Goal: Task Accomplishment & Management: Use online tool/utility

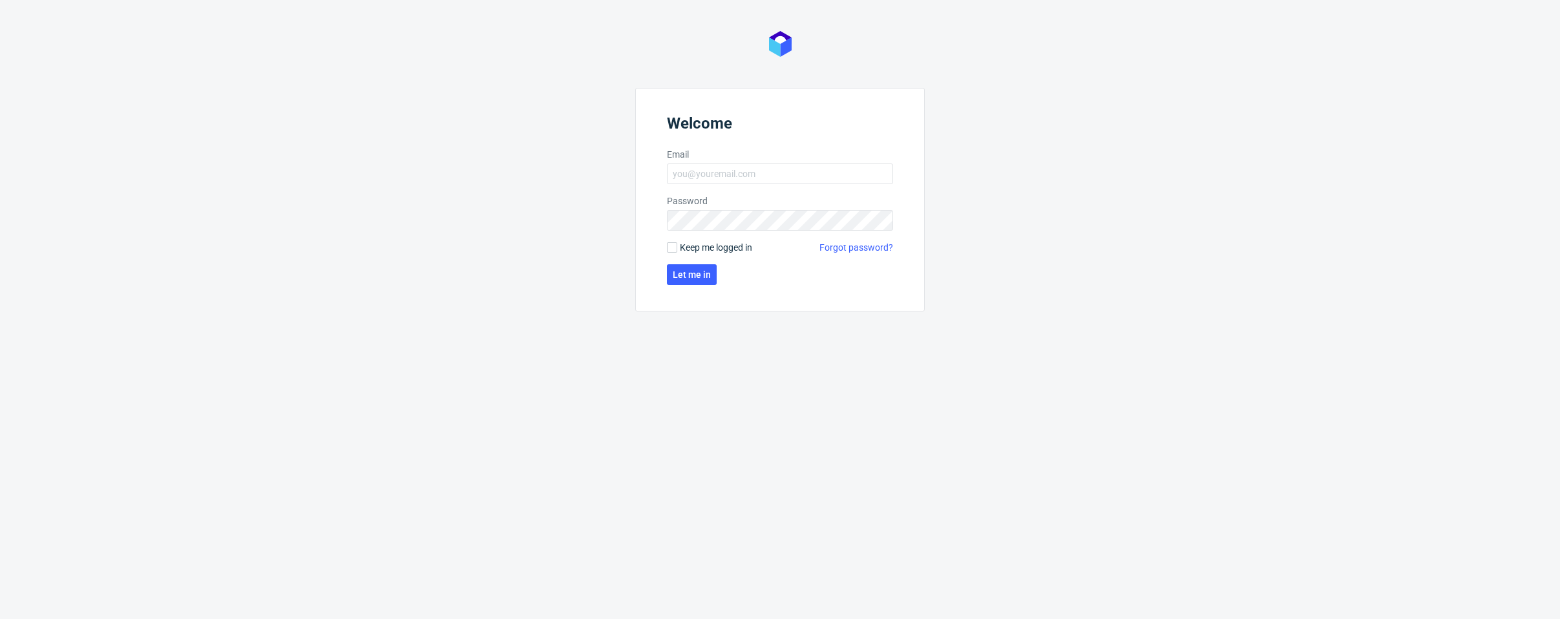
click at [780, 162] on form "Welcome Email Password Keep me logged in Forgot password? Let me in" at bounding box center [779, 200] width 289 height 224
click at [777, 172] on input "Email" at bounding box center [780, 173] width 226 height 21
type input "bartosz.stoinski@packhelp.com"
click at [698, 282] on button "Let me in" at bounding box center [692, 274] width 50 height 21
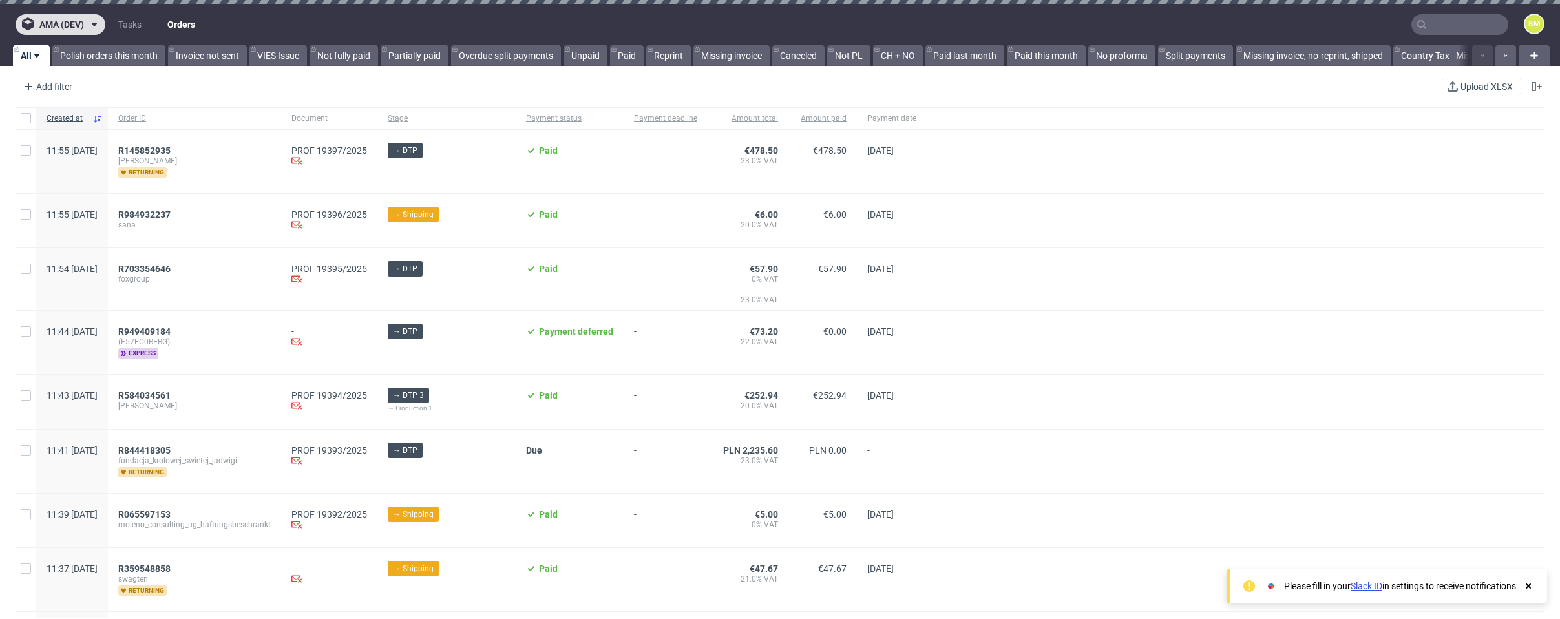
click at [93, 26] on icon at bounding box center [94, 24] width 10 height 10
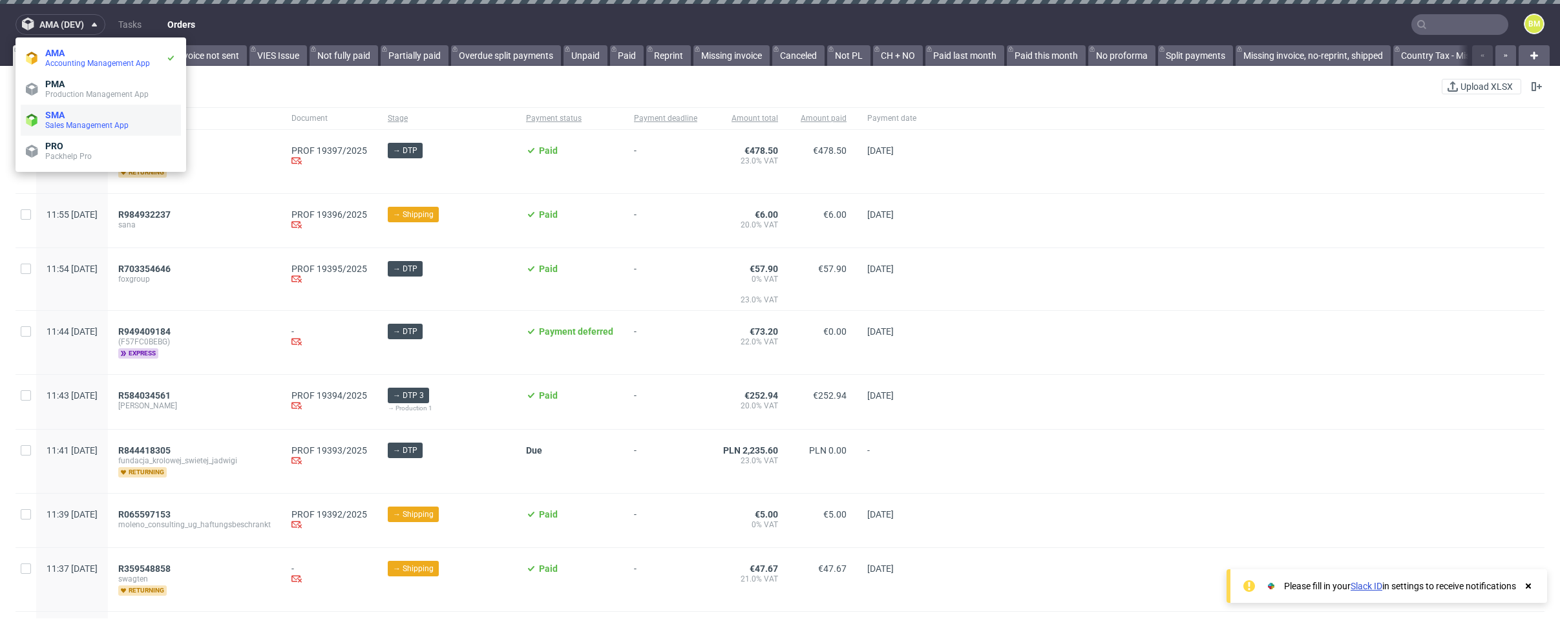
click at [87, 127] on span "Sales Management App" at bounding box center [86, 125] width 83 height 9
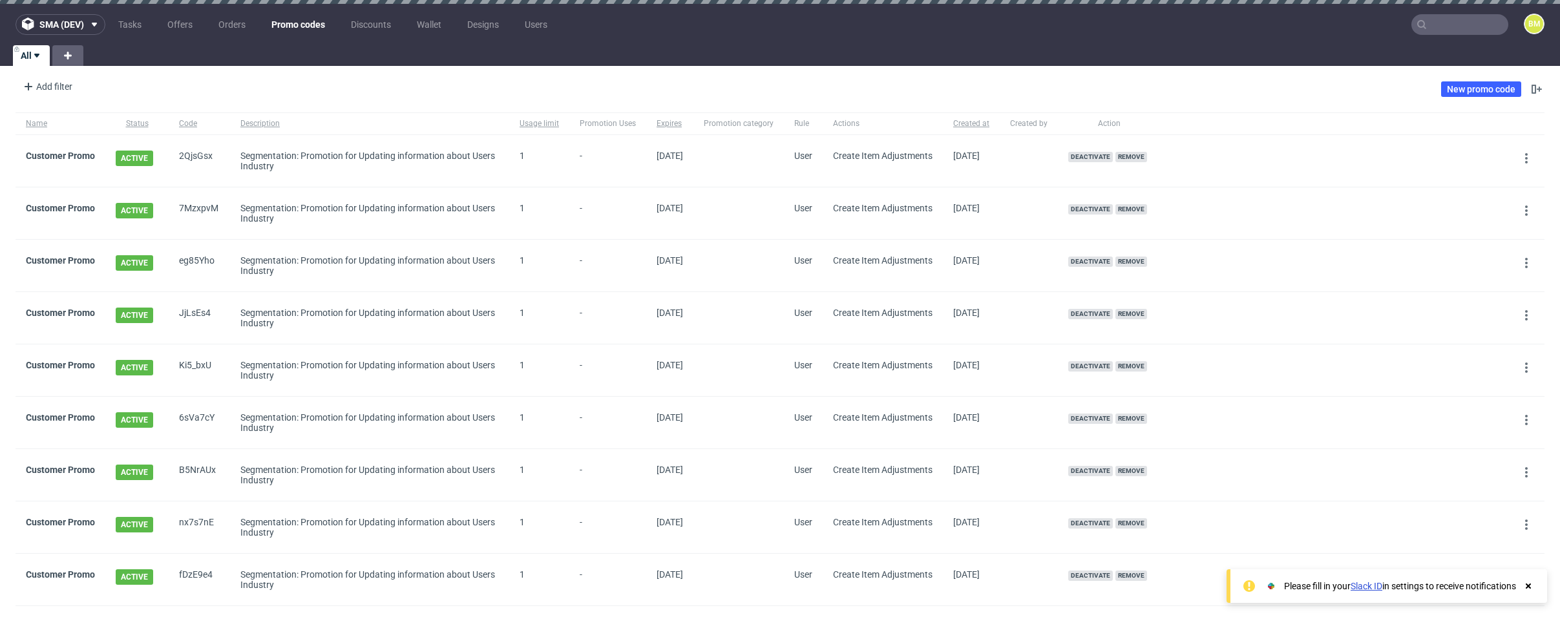
click at [303, 20] on link "Promo codes" at bounding box center [298, 24] width 69 height 21
click at [1460, 85] on link "New promo code" at bounding box center [1481, 89] width 80 height 16
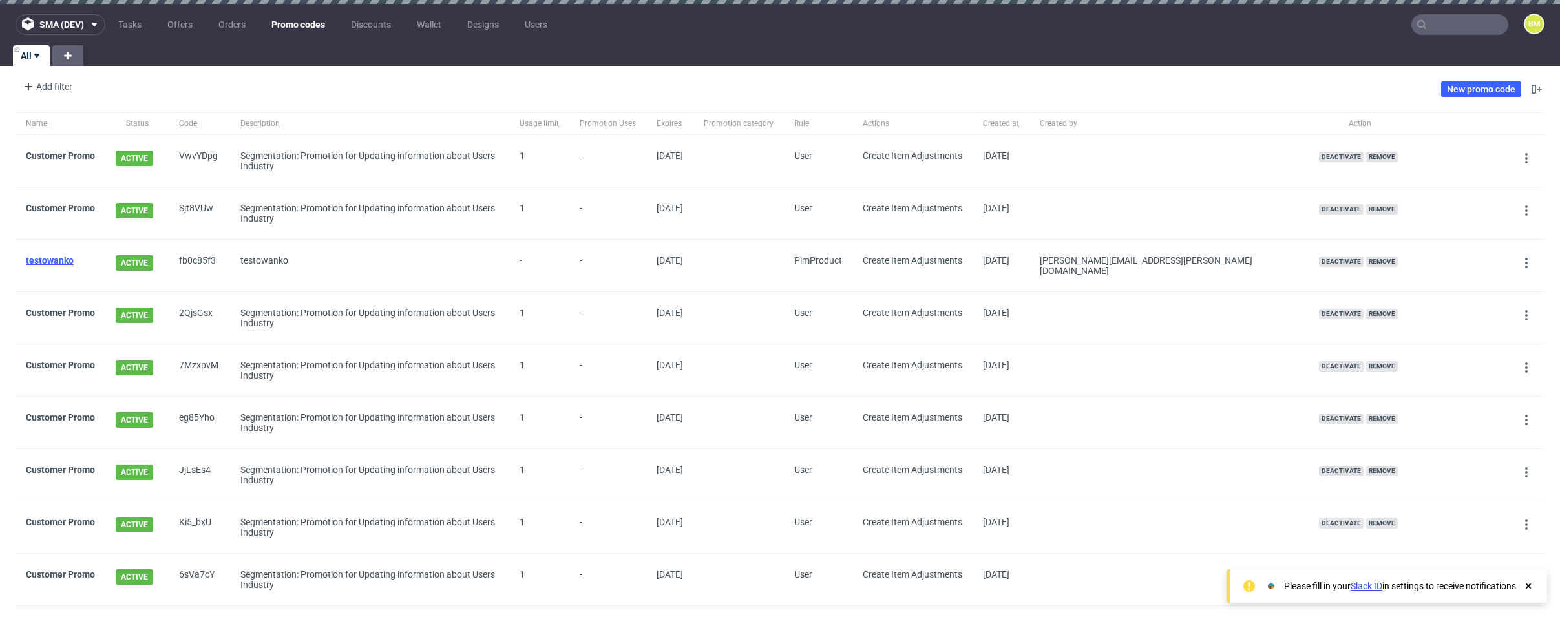
click at [37, 260] on link "testowanko" at bounding box center [50, 260] width 48 height 10
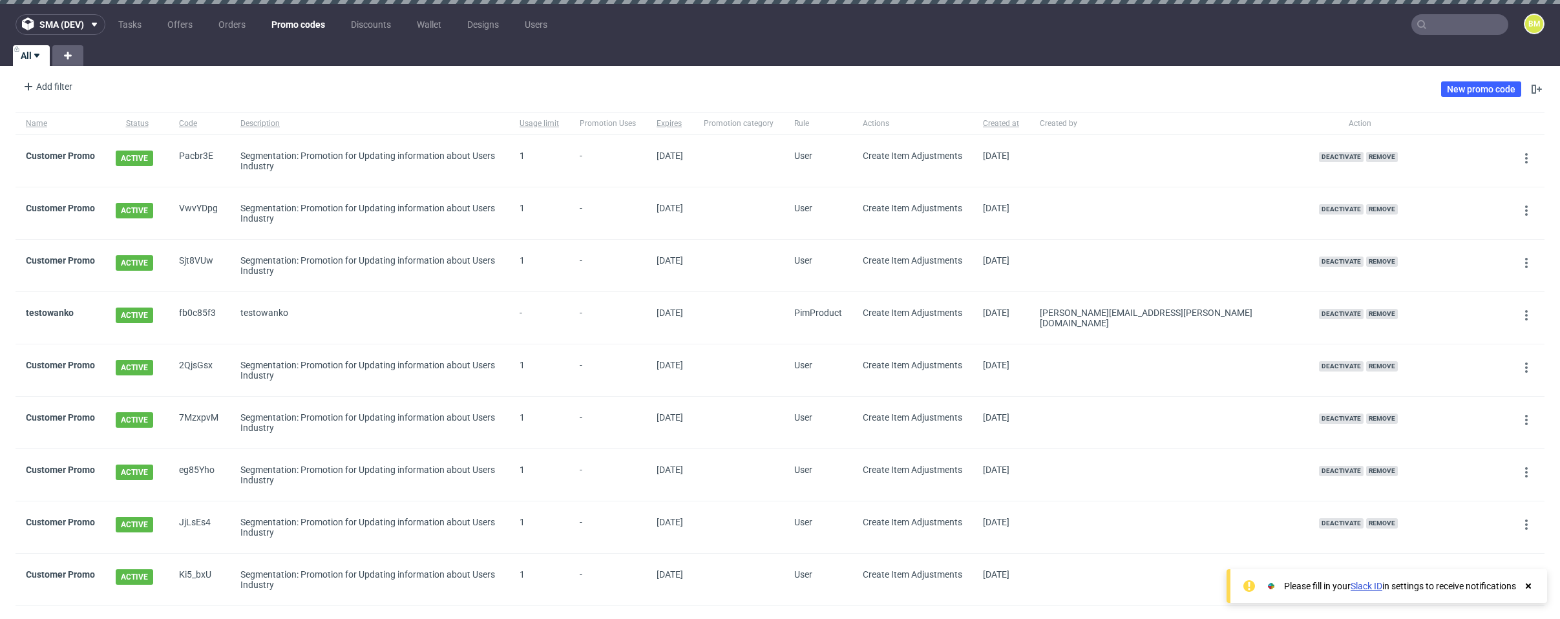
click at [318, 79] on div "Add filter Hide filters Clear all New promo code" at bounding box center [780, 89] width 1560 height 36
click at [49, 309] on link "testowanko" at bounding box center [50, 313] width 48 height 10
click at [48, 313] on link "testowanko" at bounding box center [50, 313] width 48 height 10
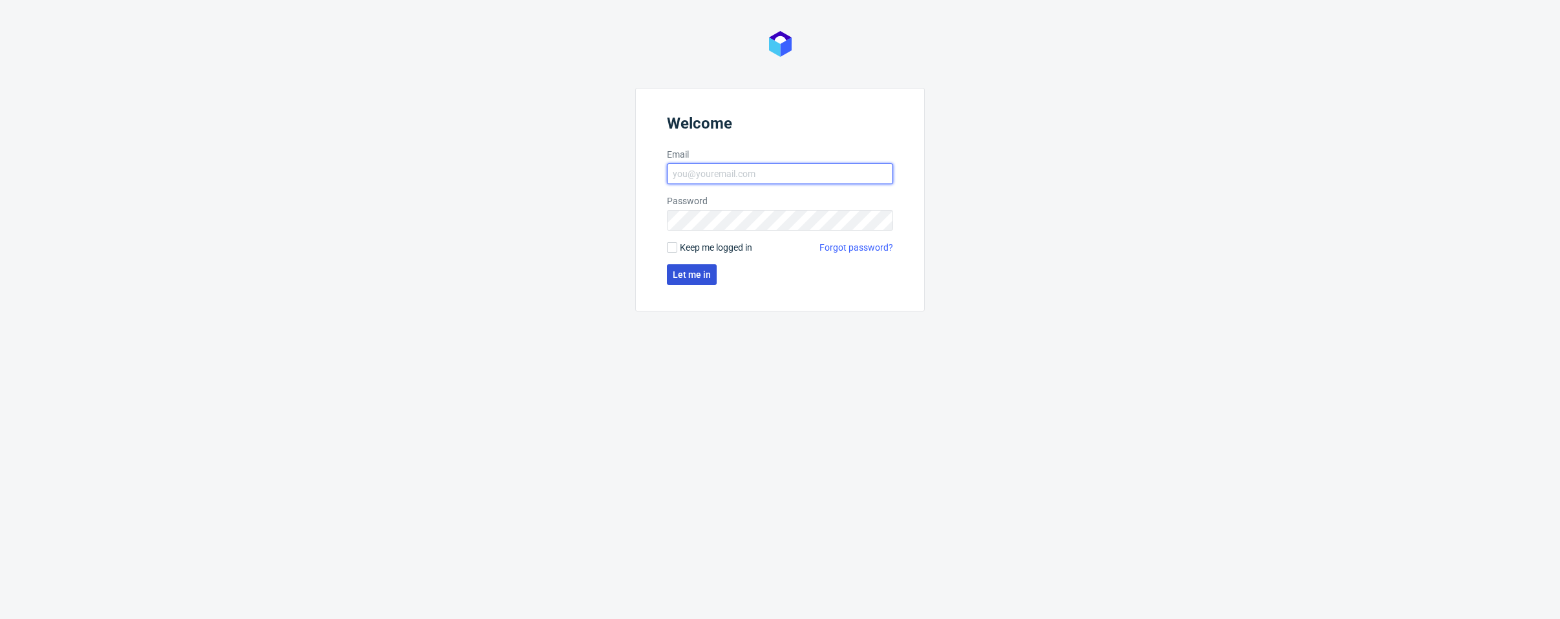
type input "[PERSON_NAME][EMAIL_ADDRESS][PERSON_NAME][DOMAIN_NAME]"
click at [698, 272] on span "Let me in" at bounding box center [692, 274] width 38 height 9
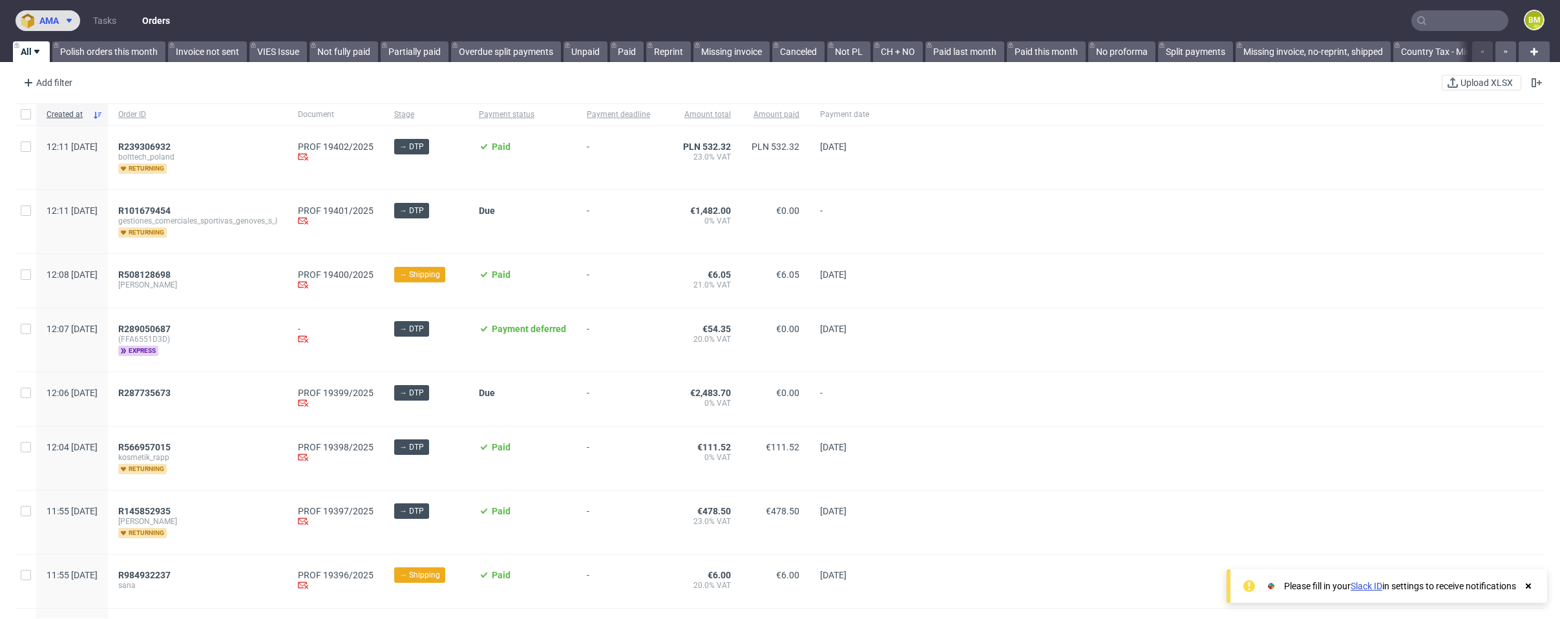
click at [66, 18] on icon at bounding box center [69, 21] width 10 height 10
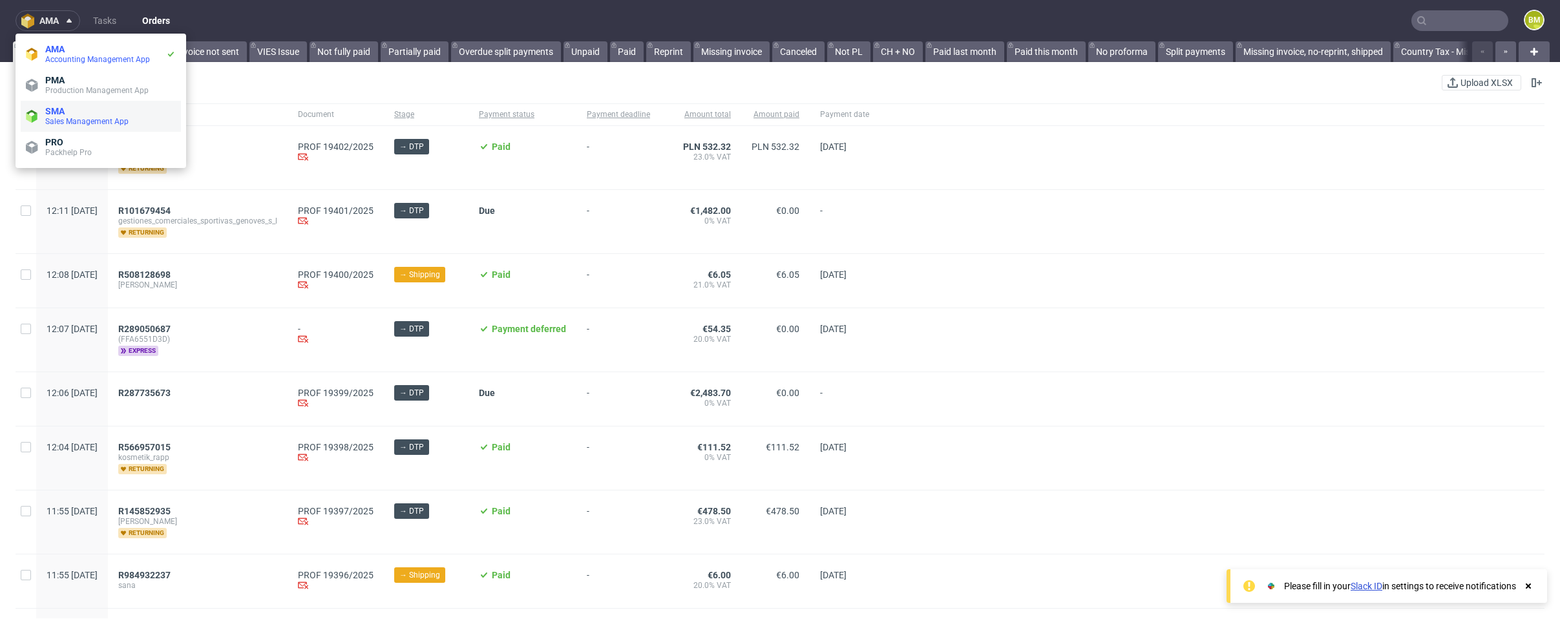
click at [74, 125] on span "Sales Management App" at bounding box center [86, 121] width 83 height 9
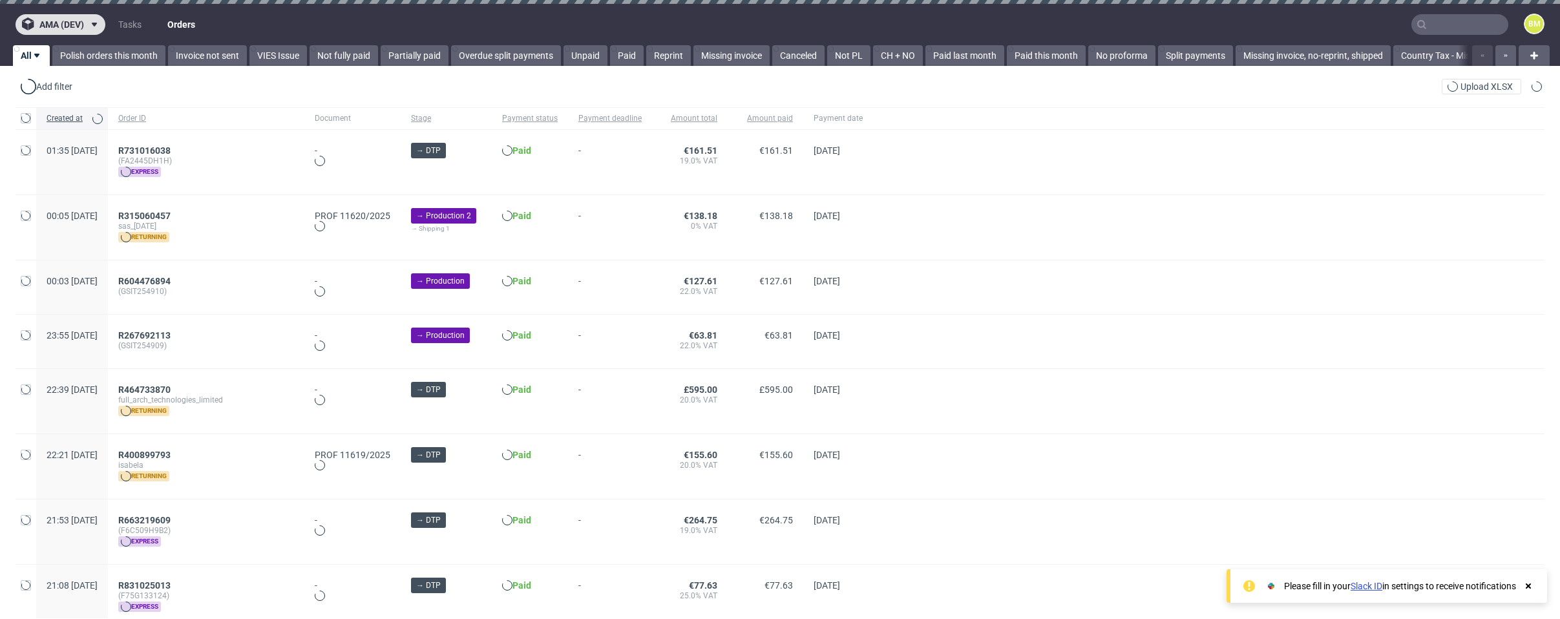
click at [80, 23] on span "ama (dev)" at bounding box center [61, 24] width 45 height 9
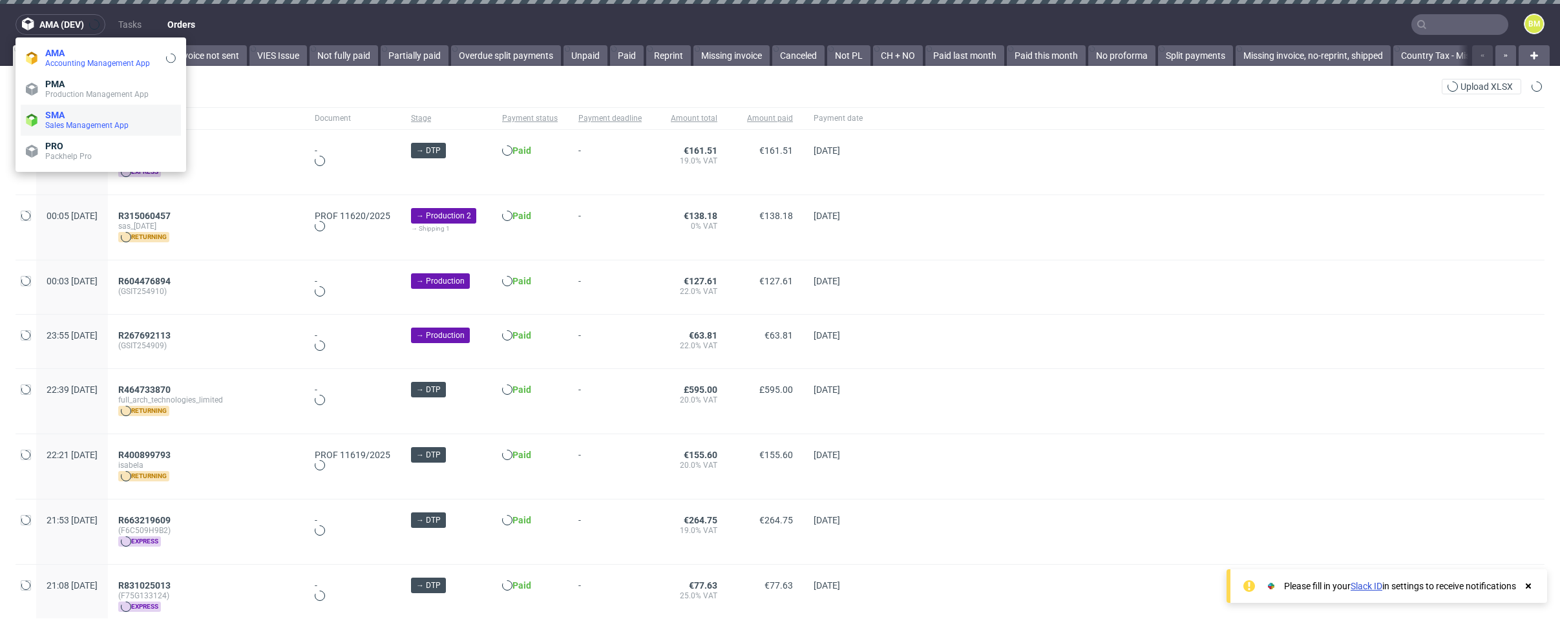
click at [110, 129] on span "Sales Management App" at bounding box center [86, 125] width 83 height 9
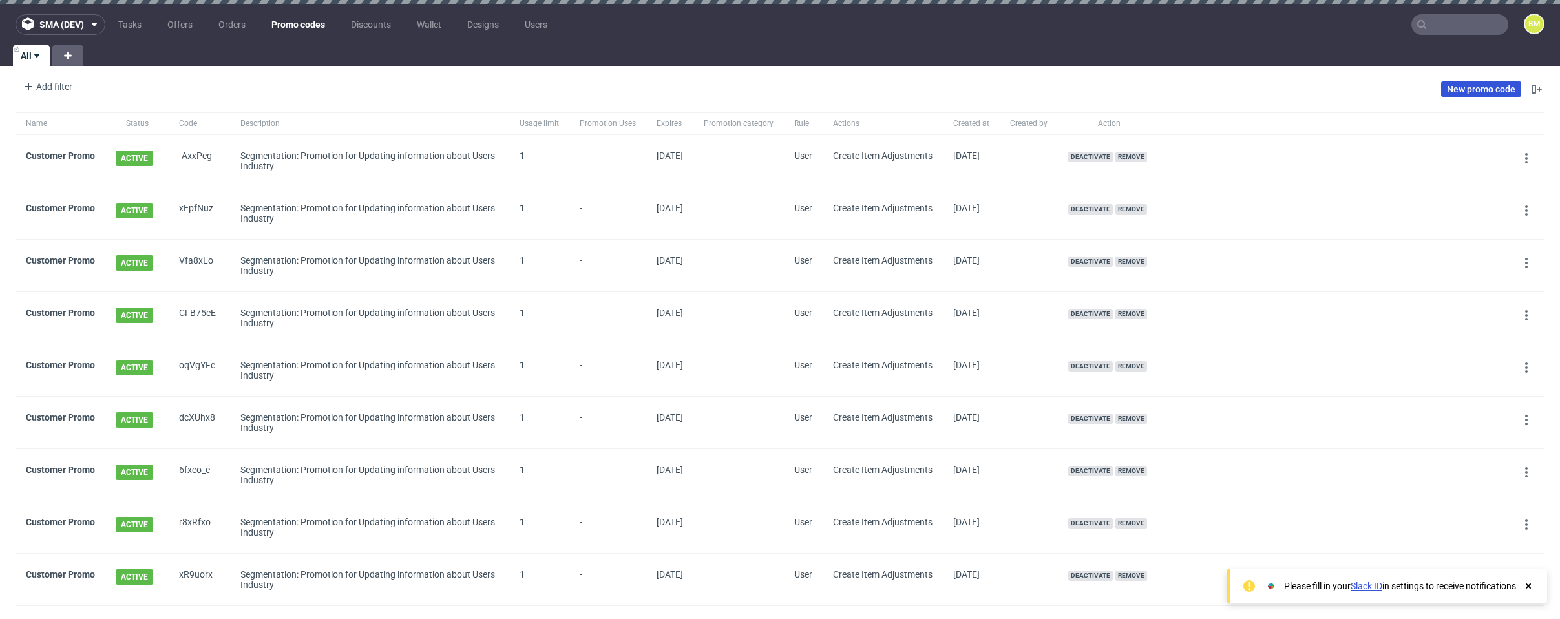
click at [1453, 89] on link "New promo code" at bounding box center [1481, 89] width 80 height 16
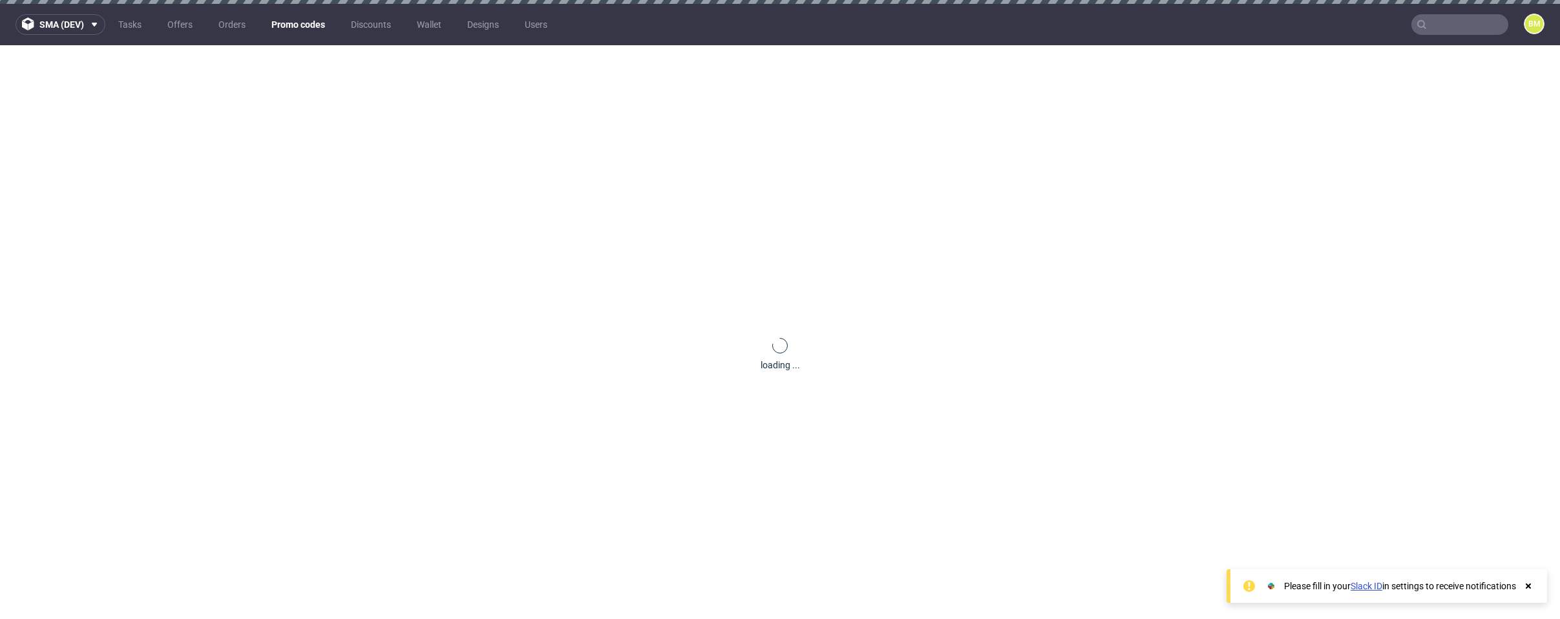
click at [738, 287] on div "loading ..." at bounding box center [780, 354] width 1560 height 619
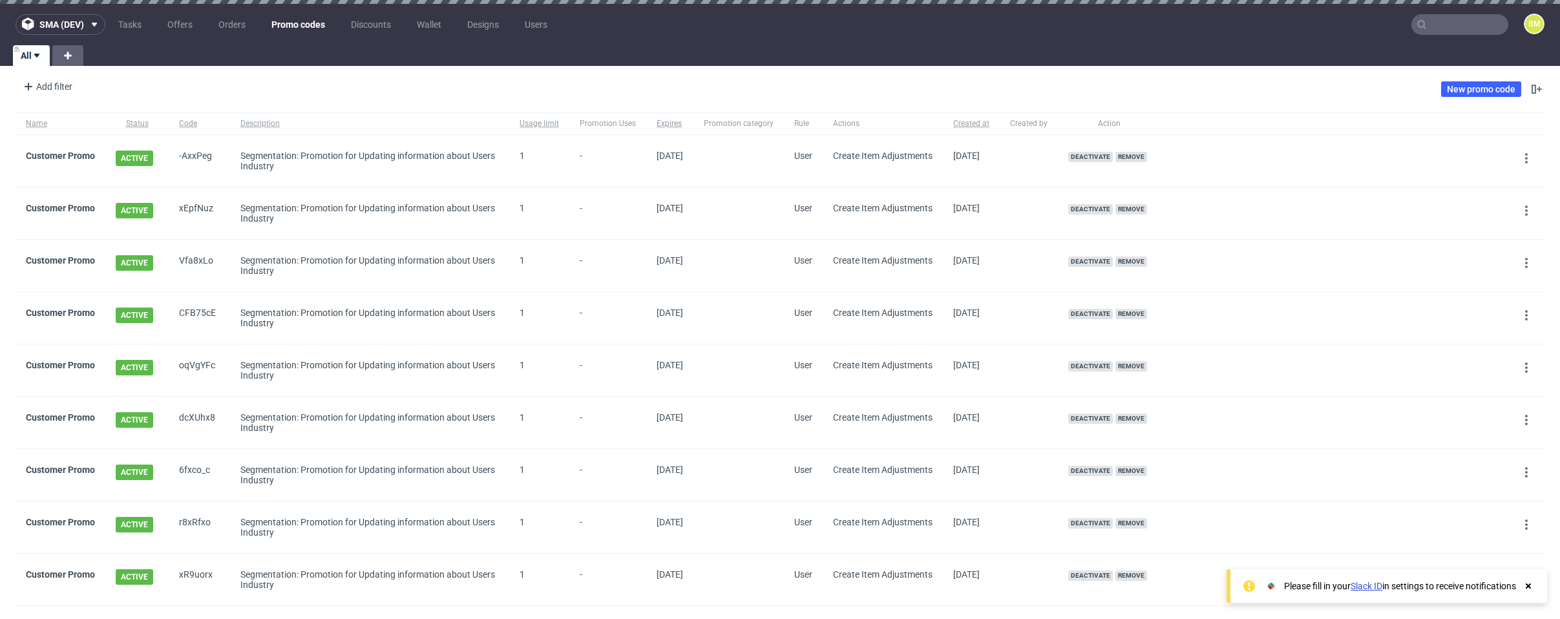
click at [353, 99] on div "Add filter Hide filters Clear all New promo code" at bounding box center [780, 89] width 1560 height 36
click at [1477, 89] on link "New promo code" at bounding box center [1481, 89] width 80 height 16
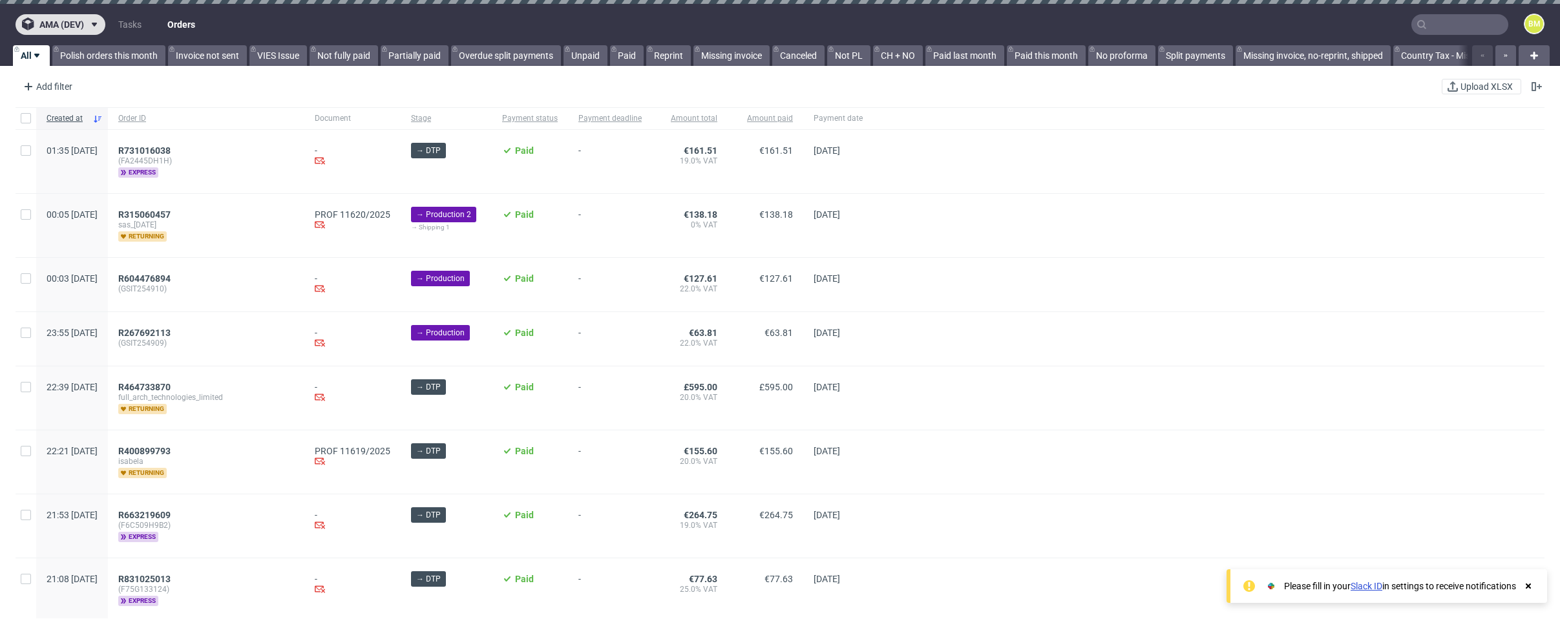
click at [98, 22] on icon at bounding box center [94, 24] width 10 height 10
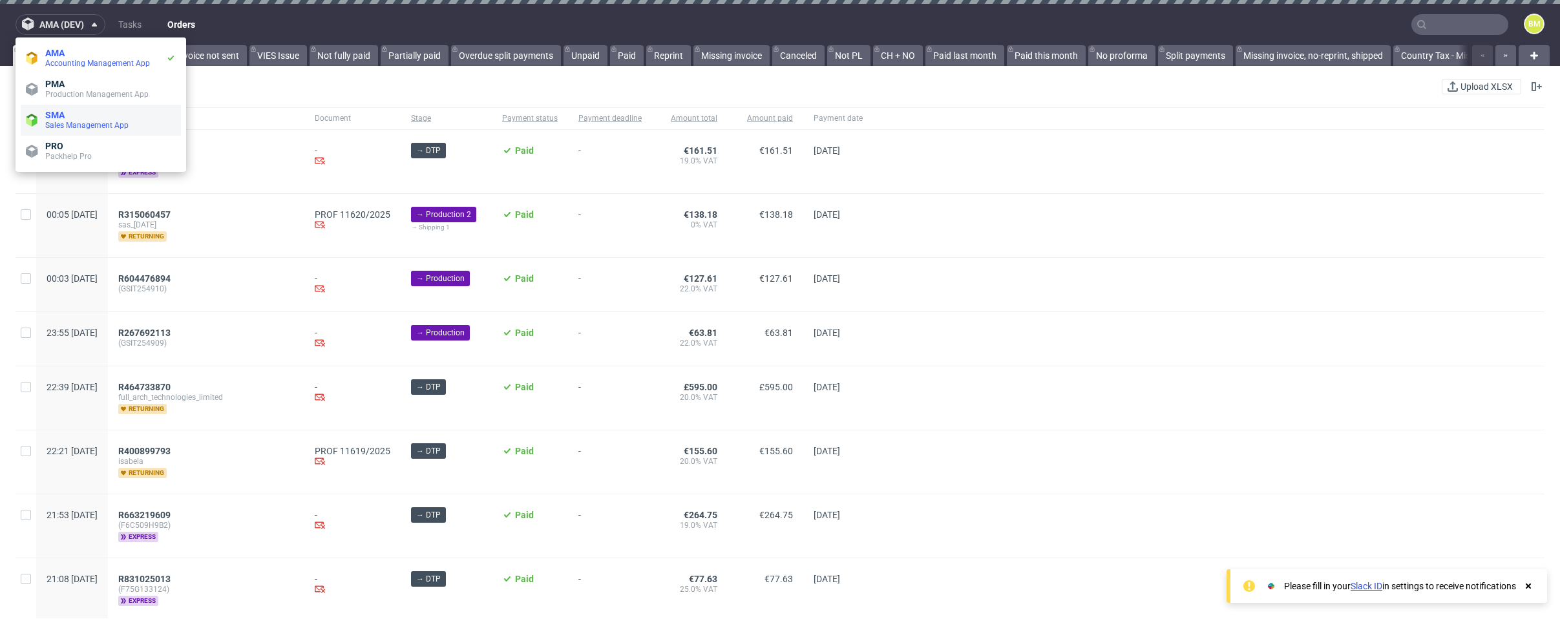
click at [91, 119] on span "SMA" at bounding box center [110, 115] width 130 height 10
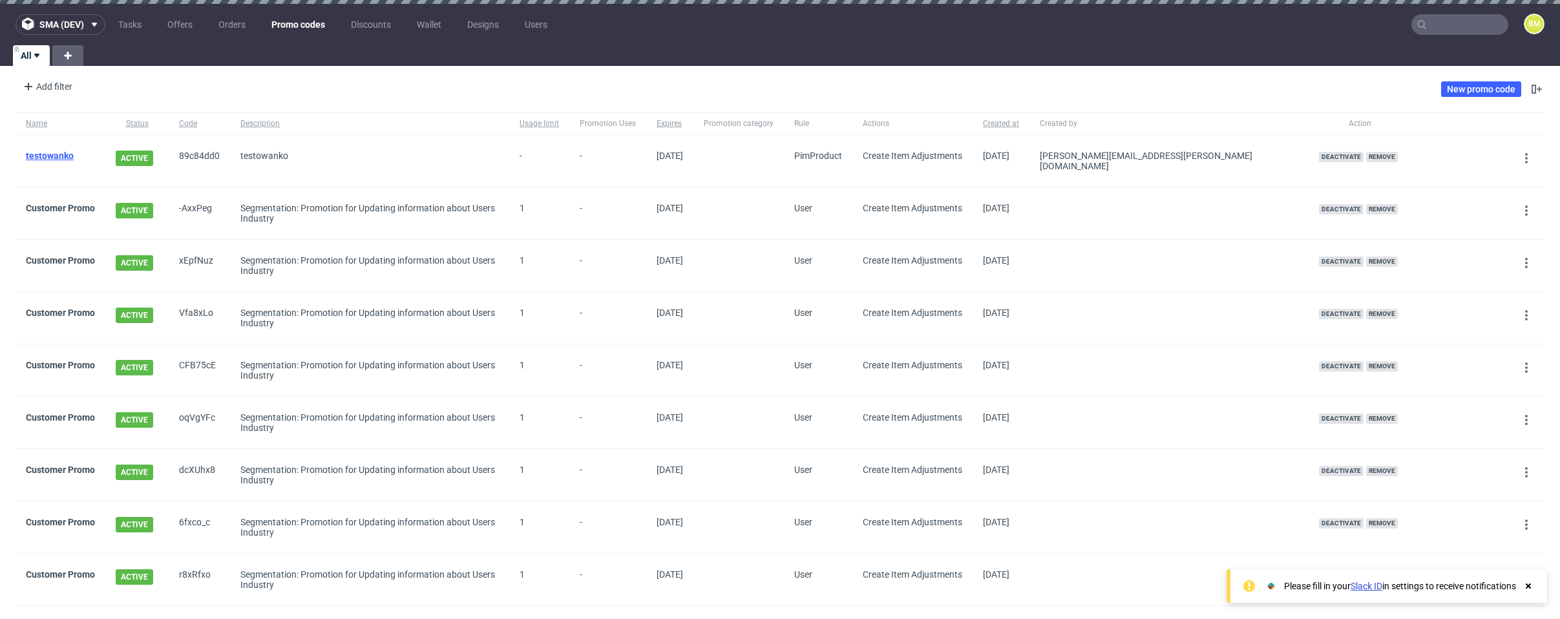
click at [46, 153] on link "testowanko" at bounding box center [50, 156] width 48 height 10
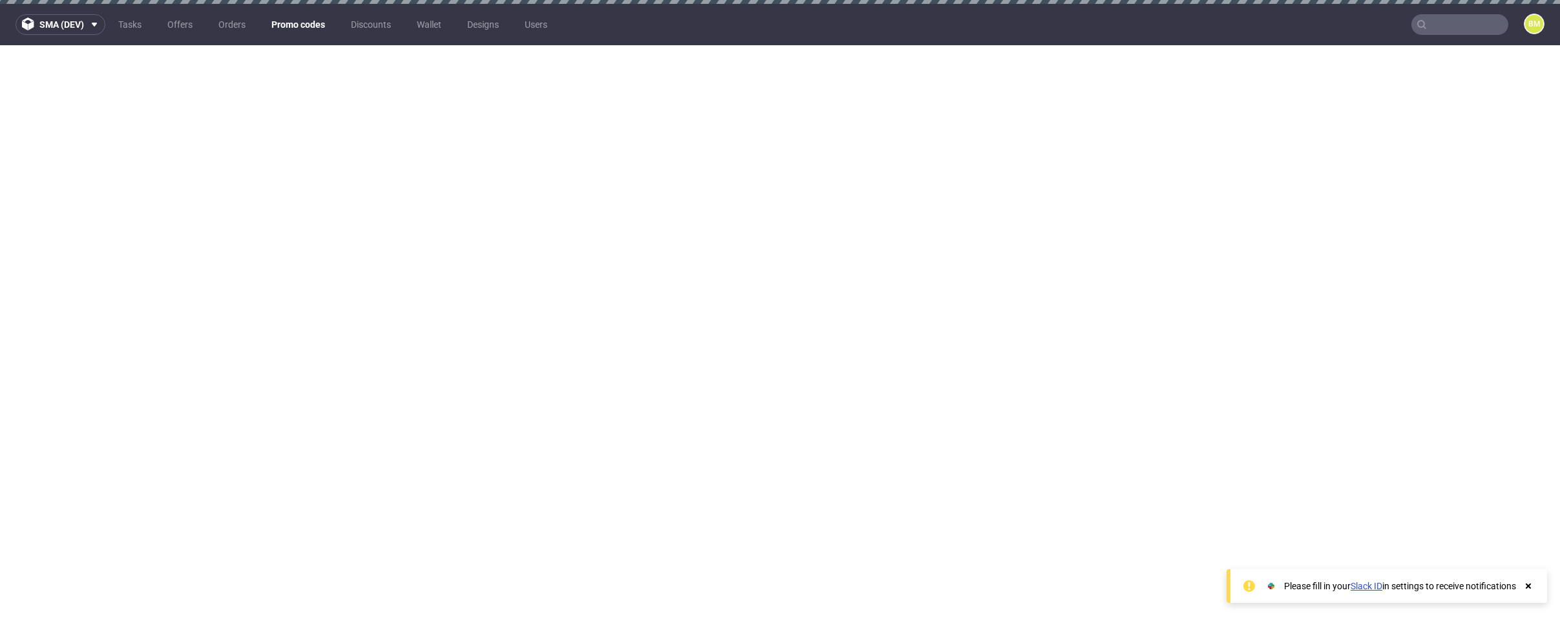
click at [290, 23] on link "Promo codes" at bounding box center [298, 24] width 69 height 21
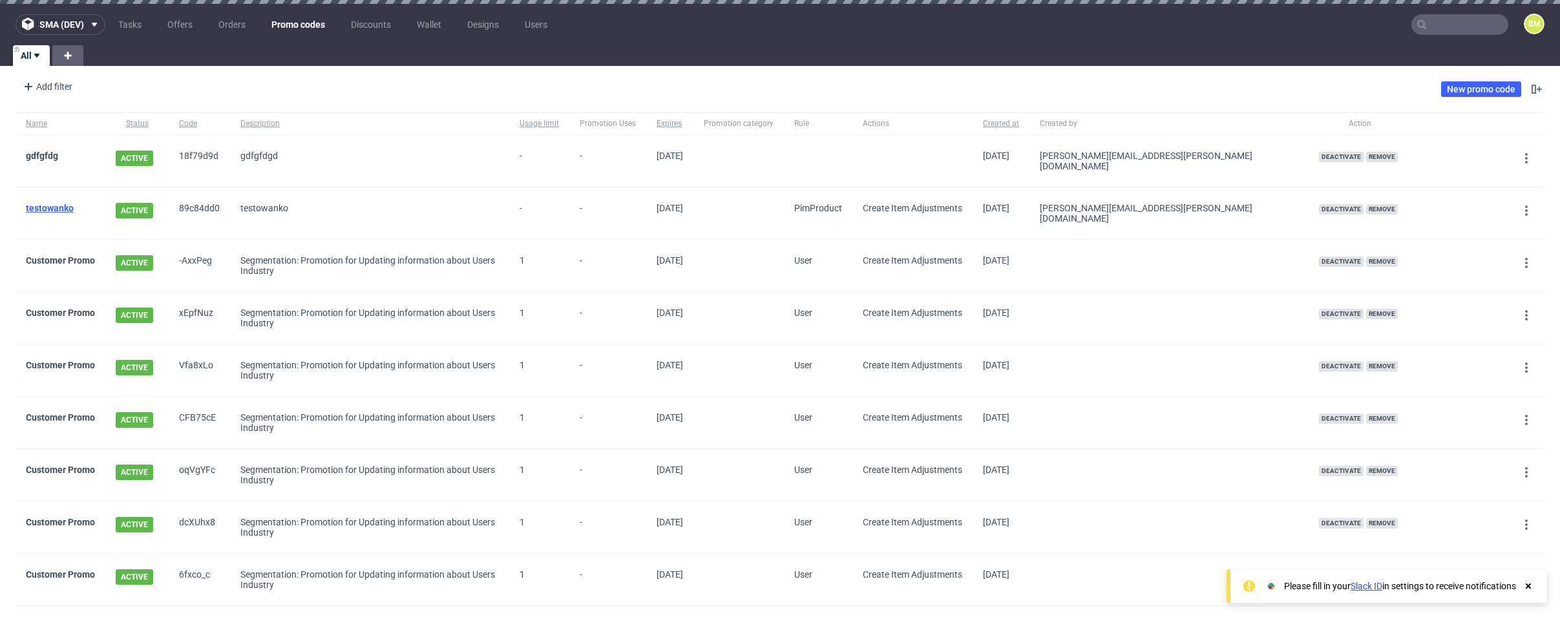
click at [52, 203] on link "testowanko" at bounding box center [50, 208] width 48 height 10
click at [31, 157] on link "gdfgfdg" at bounding box center [42, 156] width 32 height 10
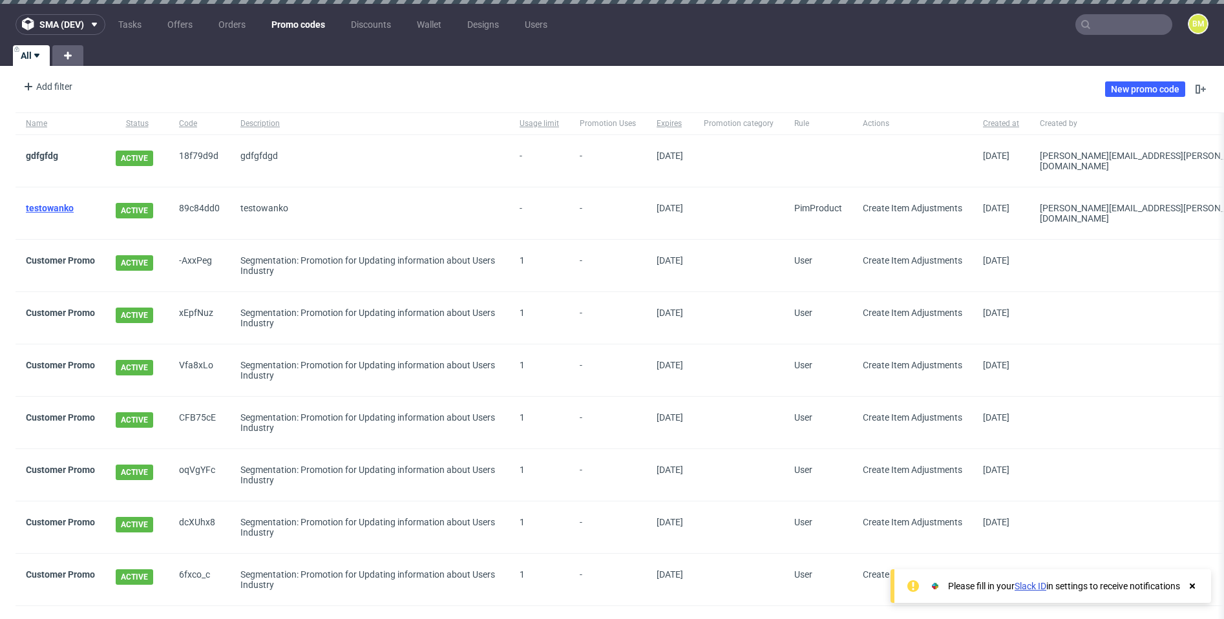
click at [55, 205] on link "testowanko" at bounding box center [50, 208] width 48 height 10
click at [50, 156] on link "gdfgfdg" at bounding box center [42, 156] width 32 height 10
click at [59, 205] on link "testowanko" at bounding box center [50, 208] width 48 height 10
click at [34, 152] on link "gdfgfdg" at bounding box center [42, 156] width 32 height 10
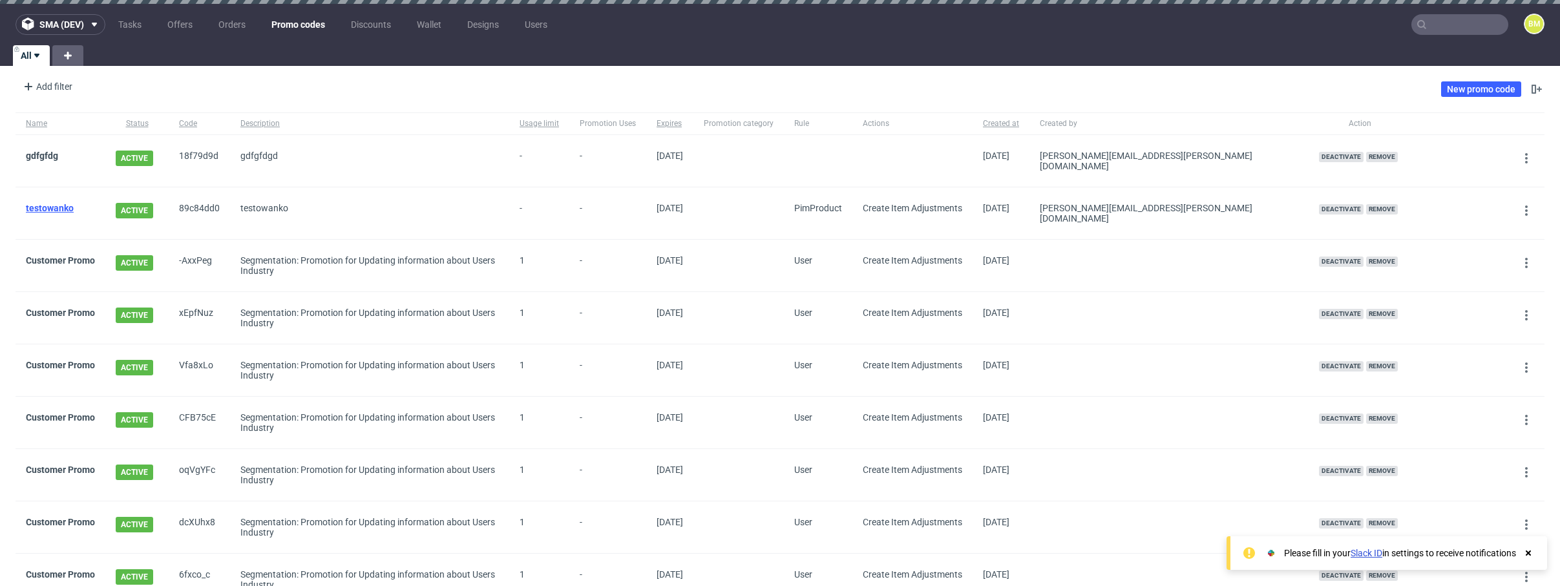
click at [51, 205] on link "testowanko" at bounding box center [50, 208] width 48 height 10
click at [42, 154] on link "gdfgfdg" at bounding box center [42, 156] width 32 height 10
click at [53, 203] on link "testowanko" at bounding box center [50, 208] width 48 height 10
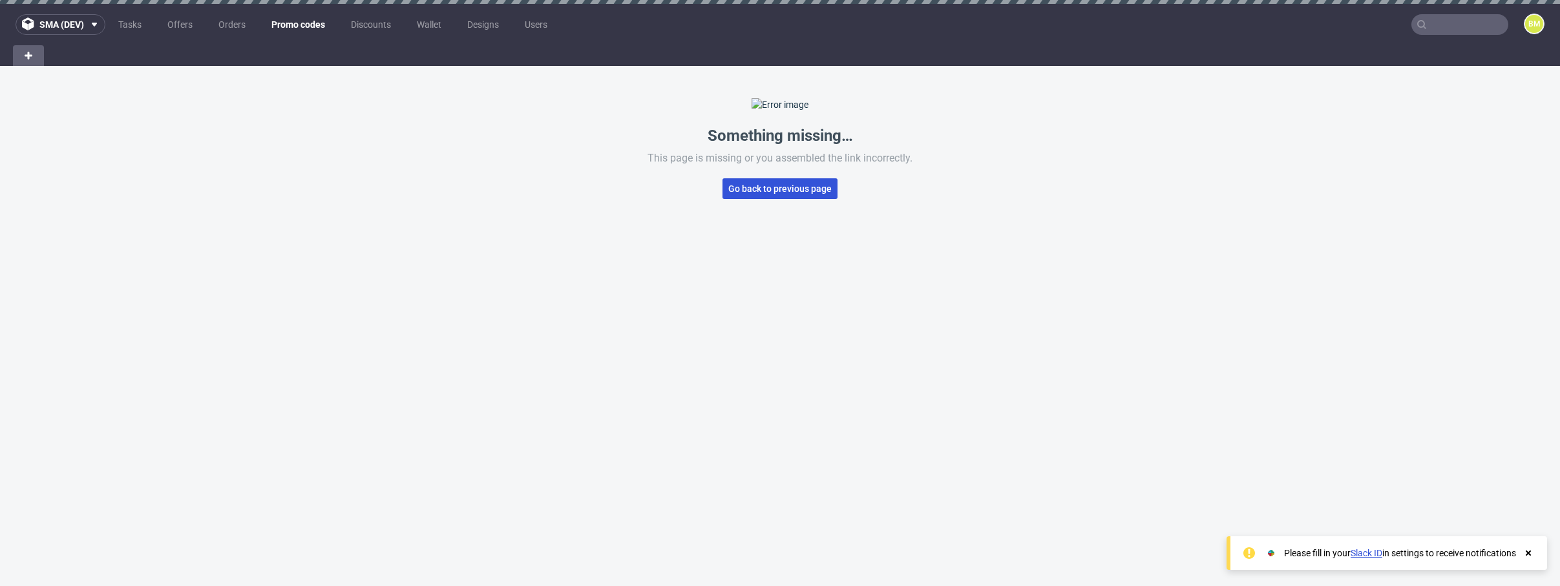
click at [754, 193] on span "Go back to previous page" at bounding box center [779, 188] width 103 height 9
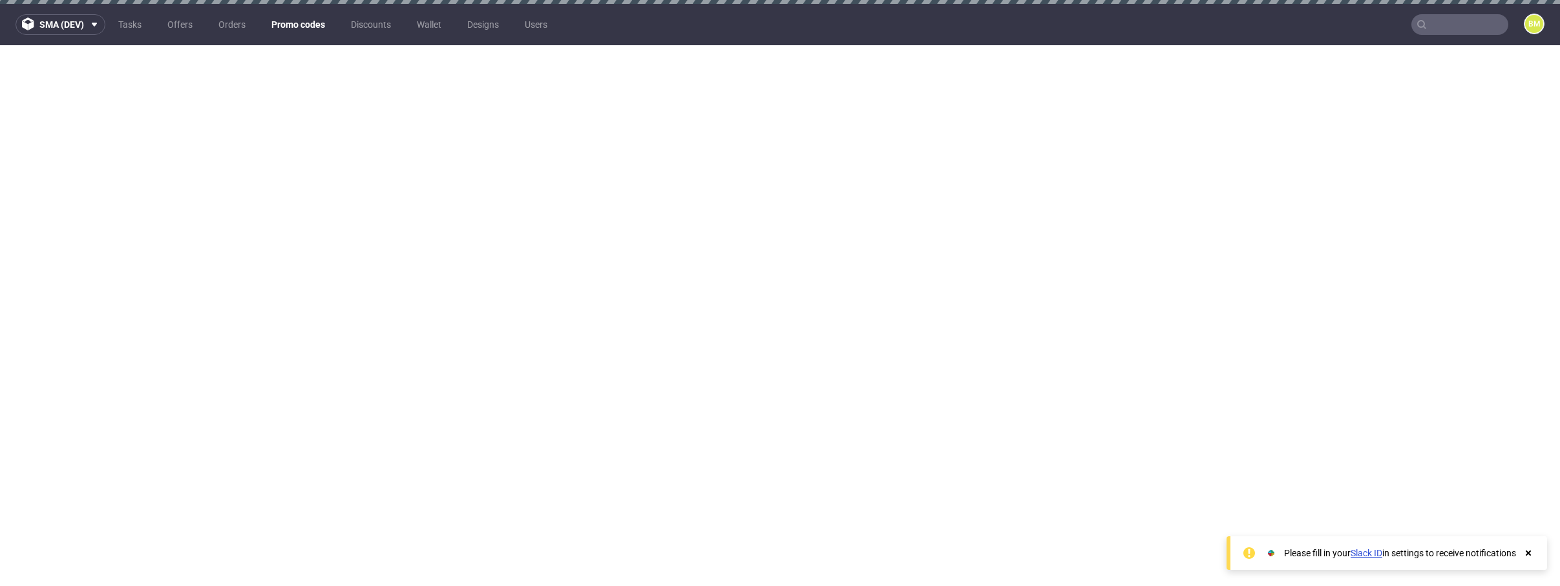
click at [304, 17] on link "Promo codes" at bounding box center [298, 24] width 69 height 21
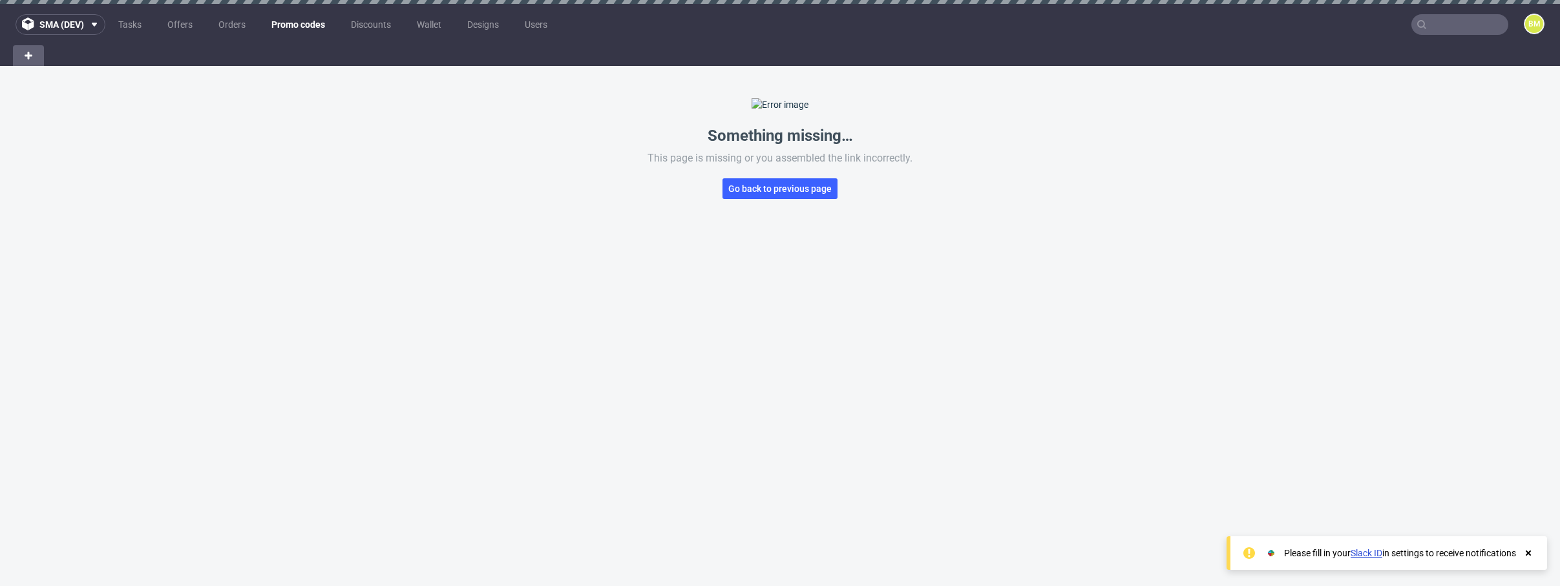
click at [302, 24] on link "Promo codes" at bounding box center [298, 24] width 69 height 21
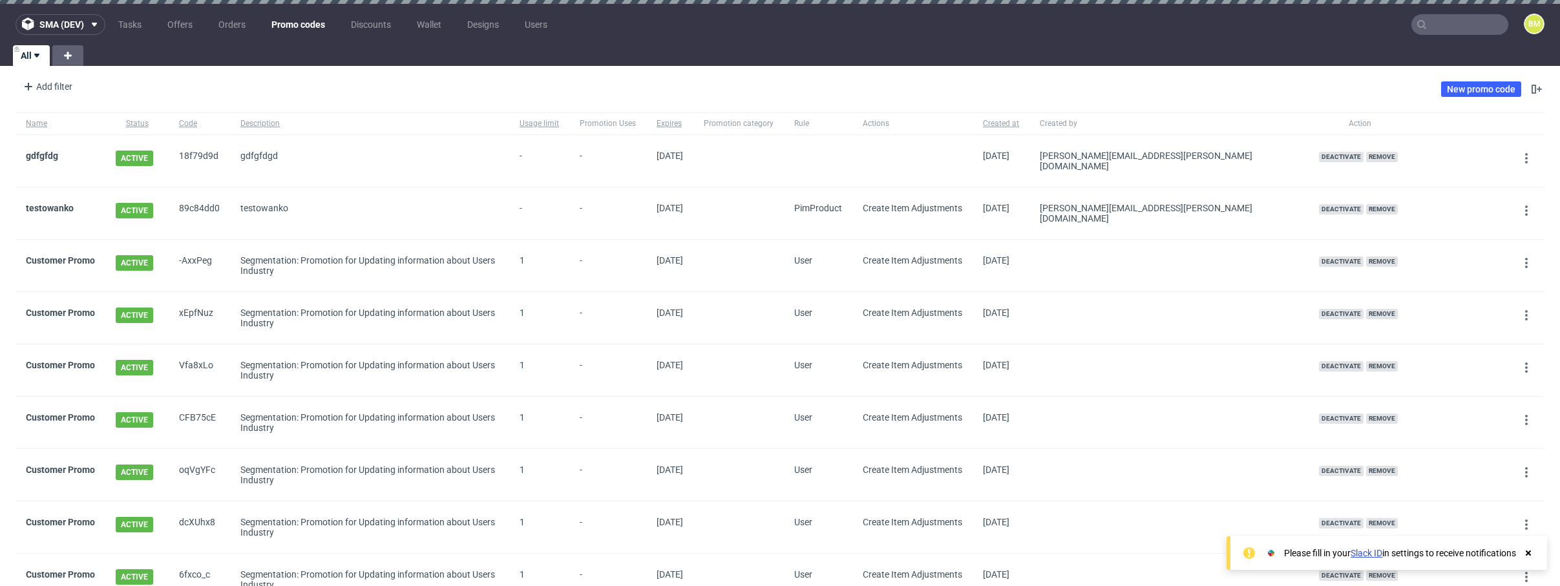
click at [1189, 81] on div "Add filter Hide filters Clear all New promo code" at bounding box center [780, 89] width 1560 height 36
click at [1468, 90] on link "New promo code" at bounding box center [1481, 89] width 80 height 16
